Goal: Task Accomplishment & Management: Manage account settings

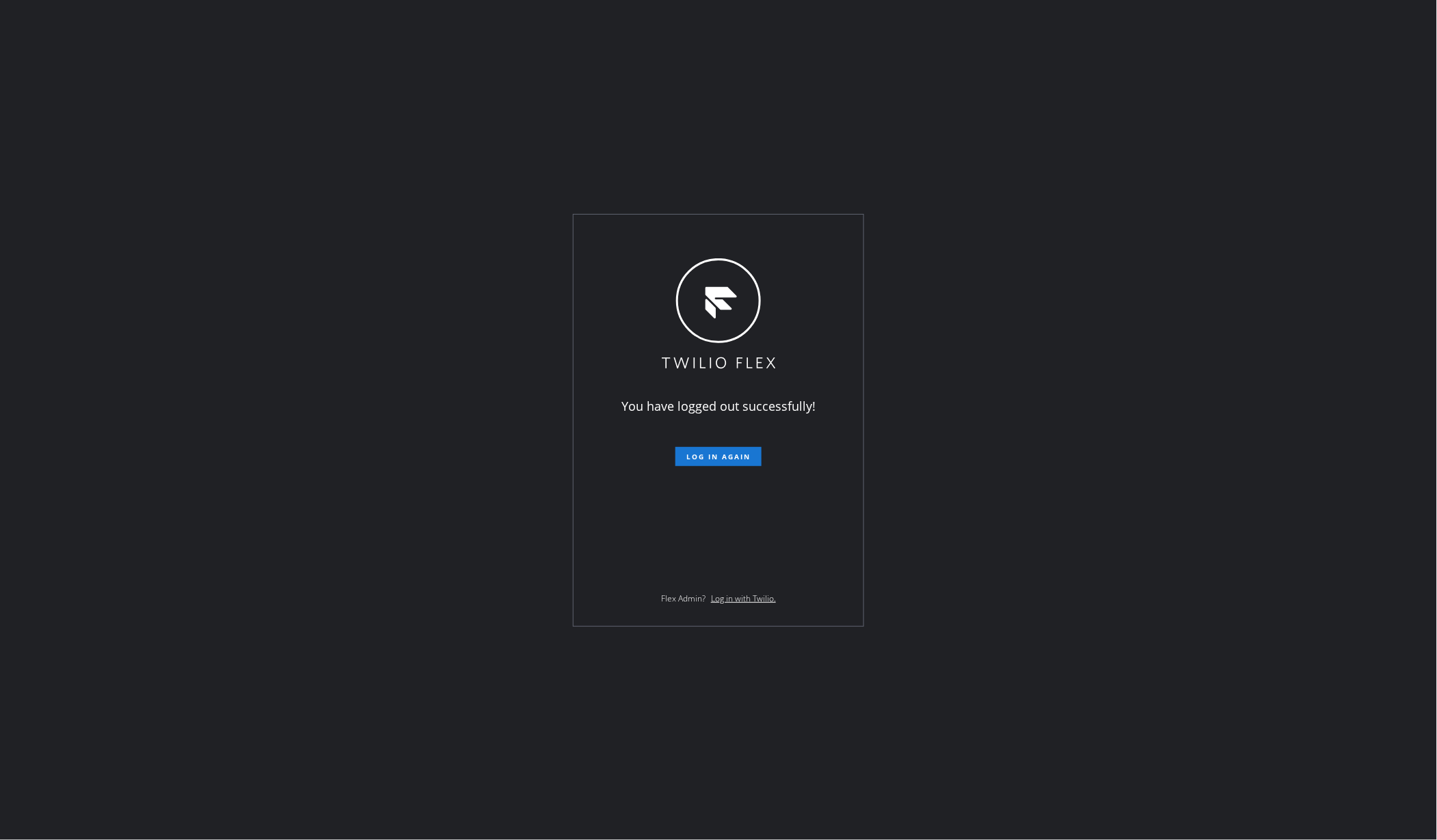
click at [219, 417] on div "You have logged out successfully! Log in again Flex Admin? Log in with Twilio." at bounding box center [718, 420] width 1437 height 840
click at [140, 323] on div "You have logged out successfully! Log in again Flex Admin? Log in with Twilio." at bounding box center [718, 420] width 1437 height 840
click at [734, 455] on span "Log in again" at bounding box center [718, 456] width 64 height 10
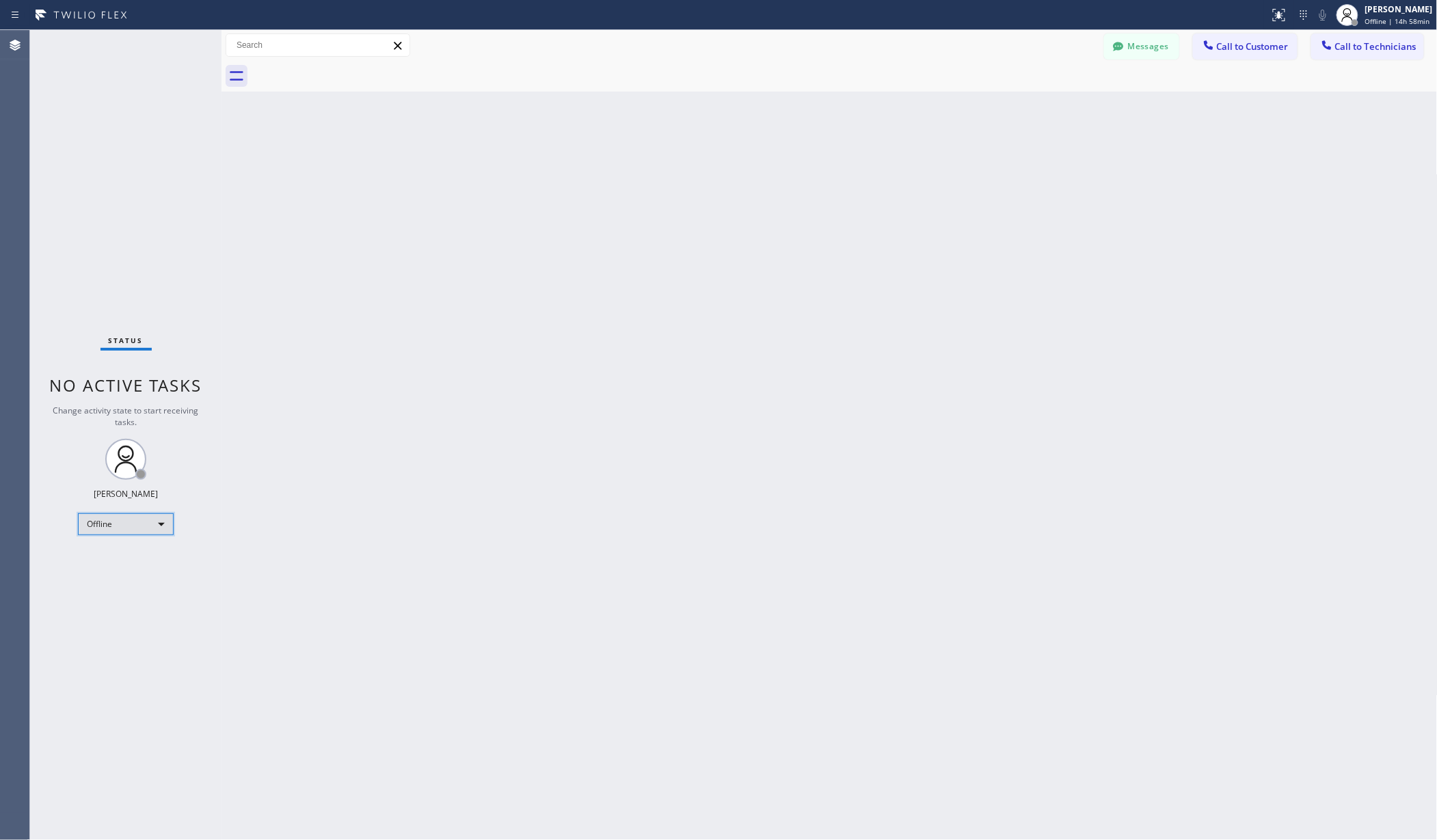
click at [104, 526] on div "Offline" at bounding box center [125, 524] width 96 height 22
click at [113, 570] on li "Unavailable" at bounding box center [125, 578] width 93 height 16
drag, startPoint x: 430, startPoint y: 473, endPoint x: 1430, endPoint y: 255, distance: 1023.5
click at [449, 472] on div "Back to Dashboard Change Sender ID Customers Technicians AA Adam Arseneault 10/…" at bounding box center [830, 435] width 1217 height 810
